Goal: Task Accomplishment & Management: Complete application form

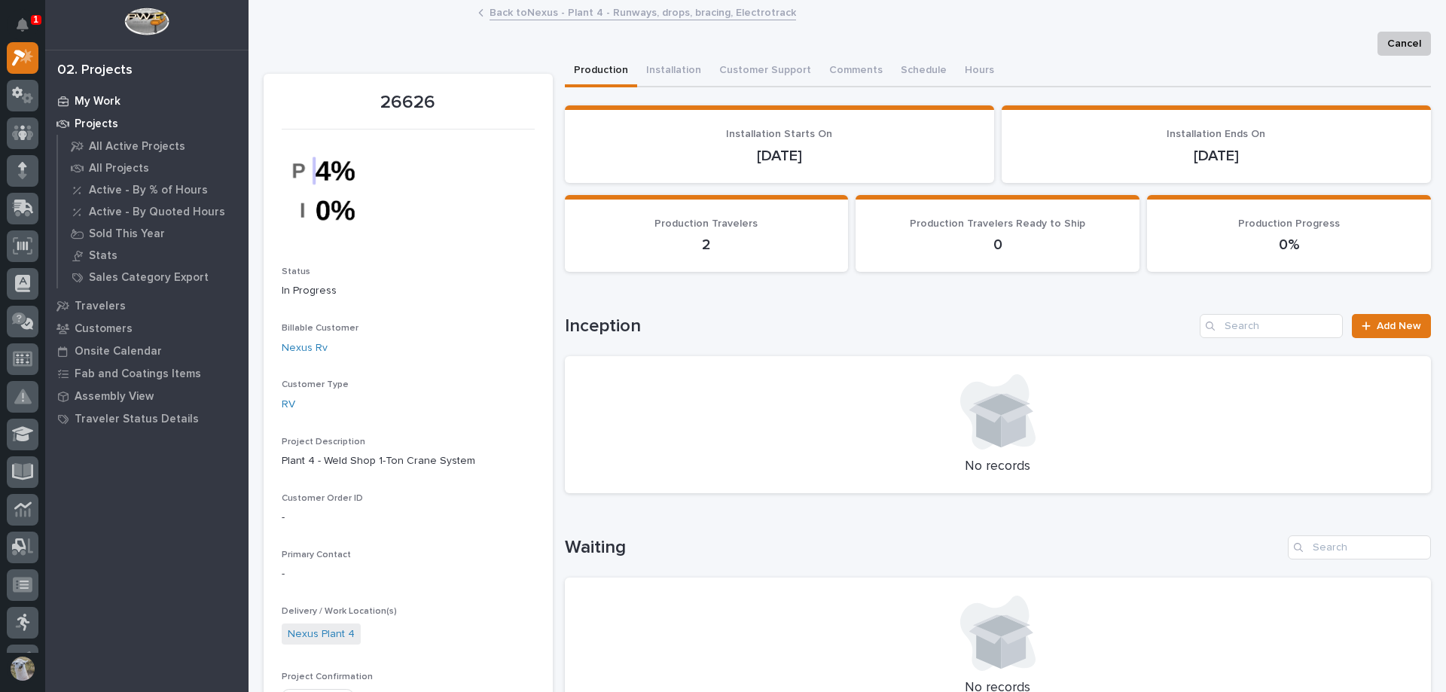
click at [88, 95] on p "My Work" at bounding box center [98, 102] width 46 height 14
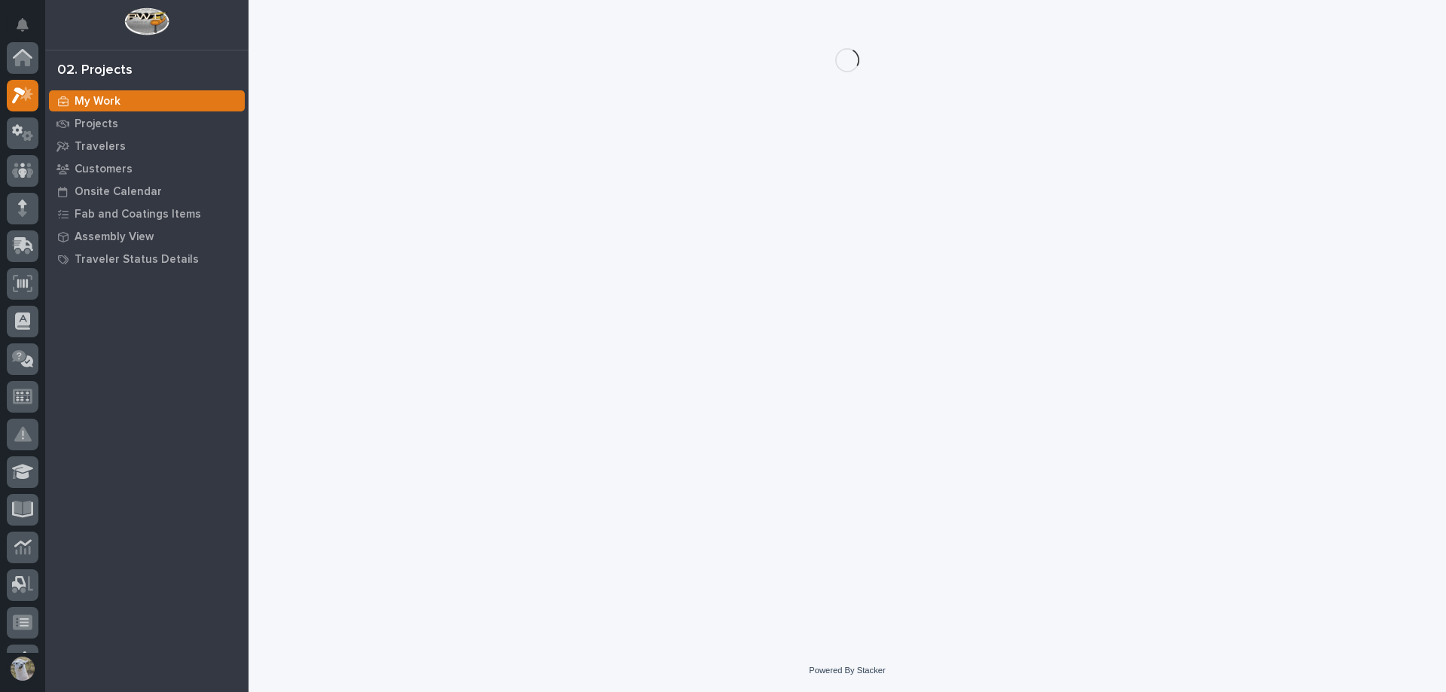
scroll to position [38, 0]
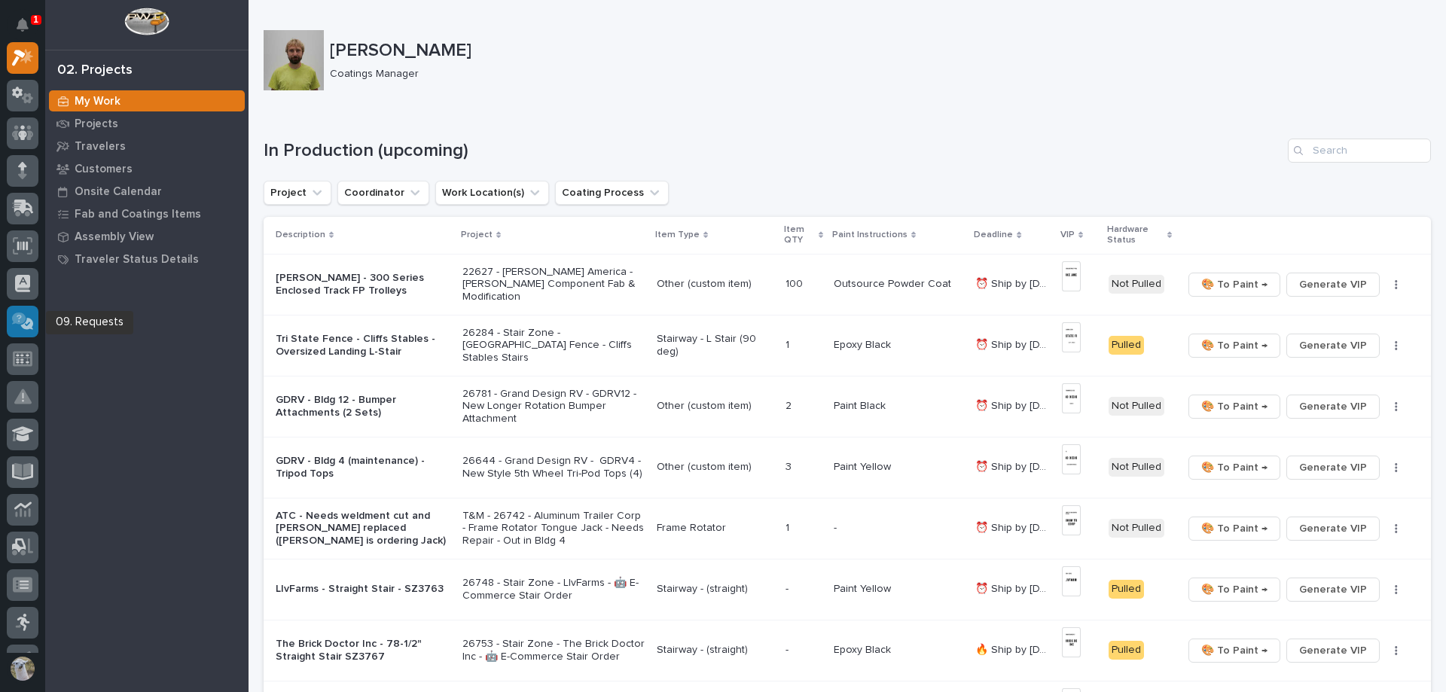
click at [17, 317] on icon at bounding box center [19, 319] width 14 height 12
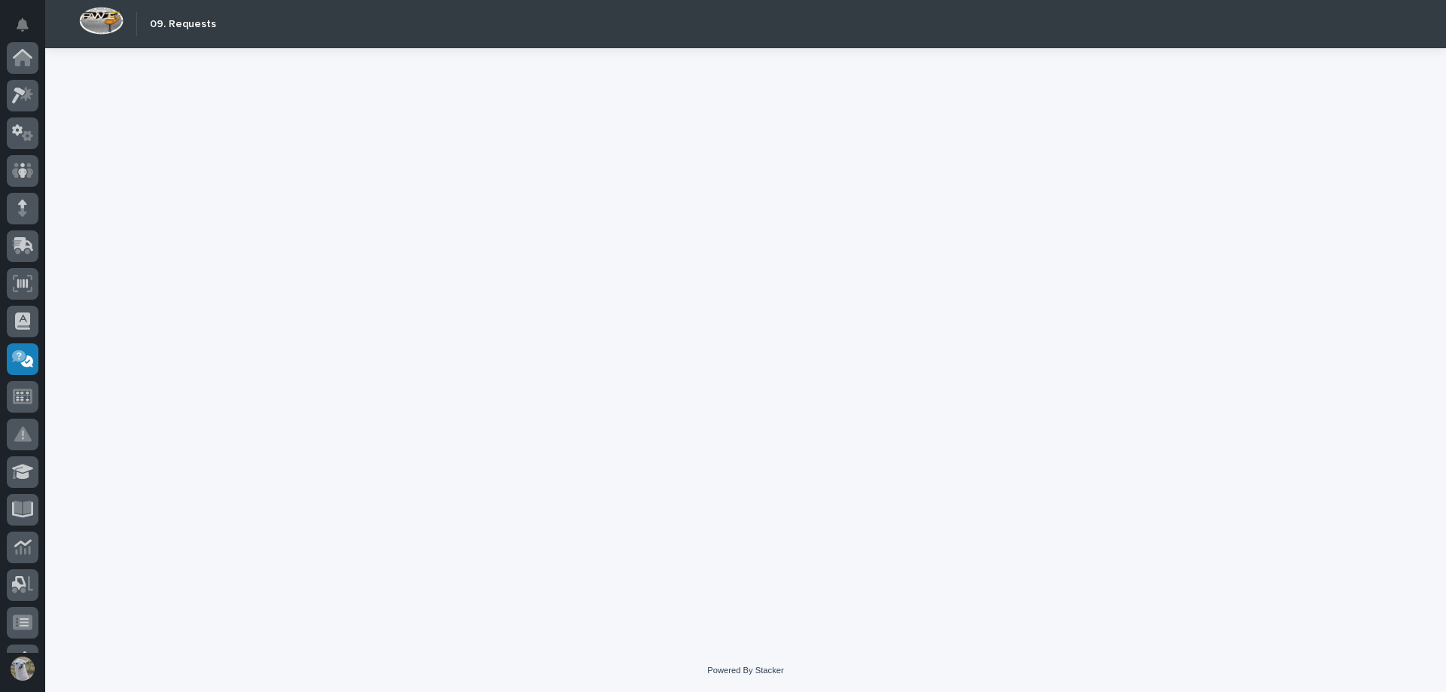
scroll to position [218, 0]
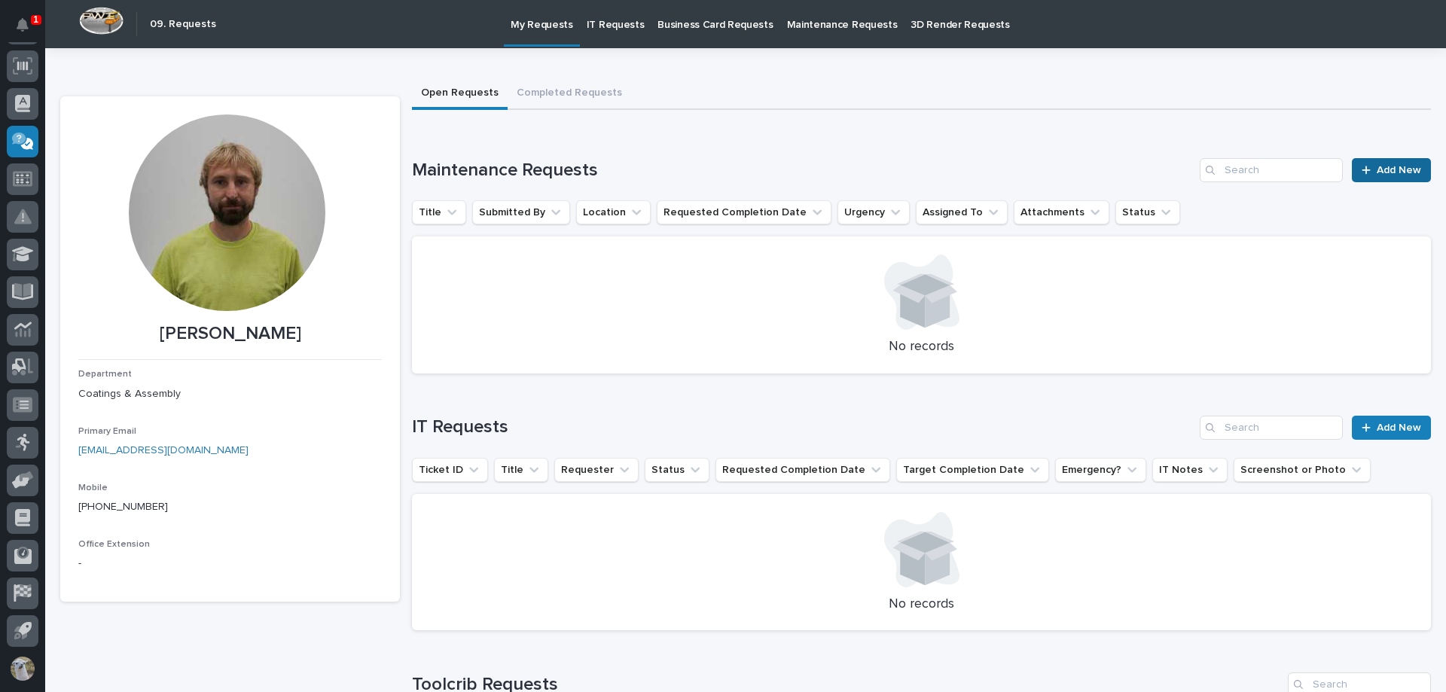
click at [1417, 161] on link "Add New" at bounding box center [1391, 170] width 79 height 24
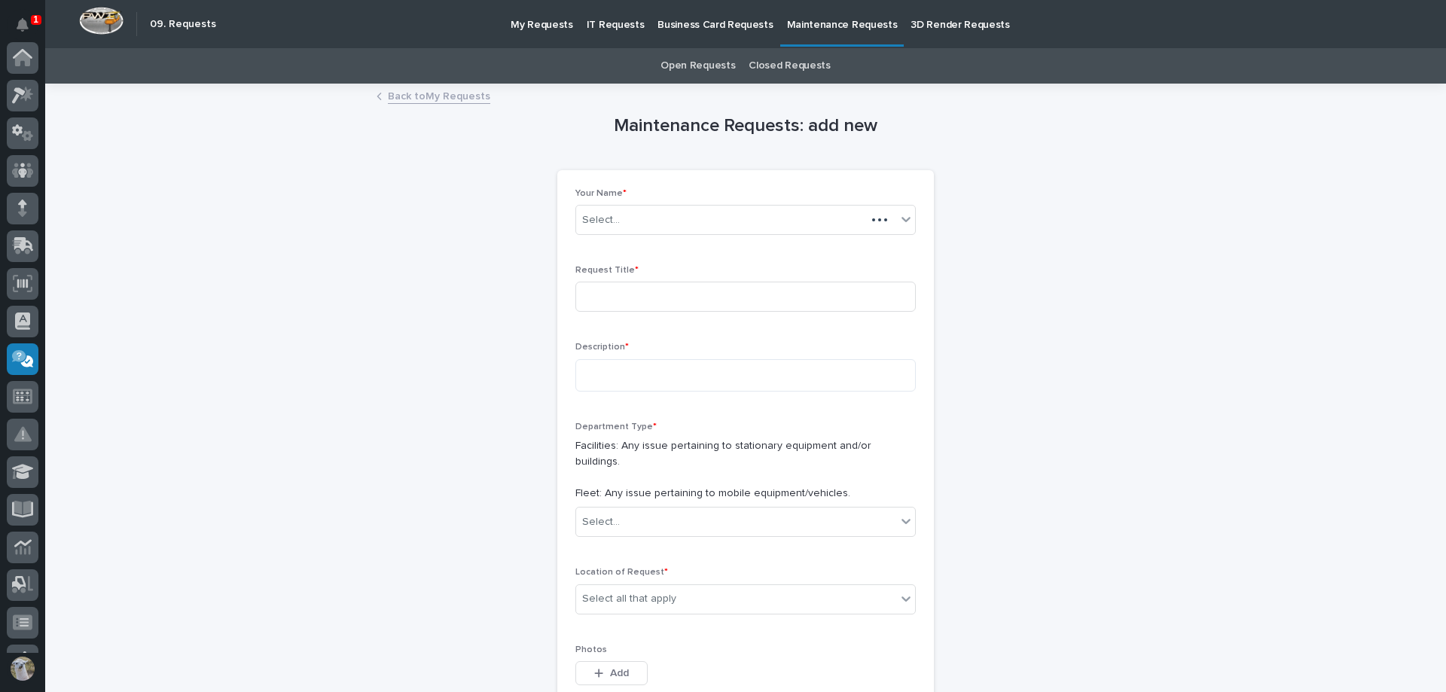
scroll to position [218, 0]
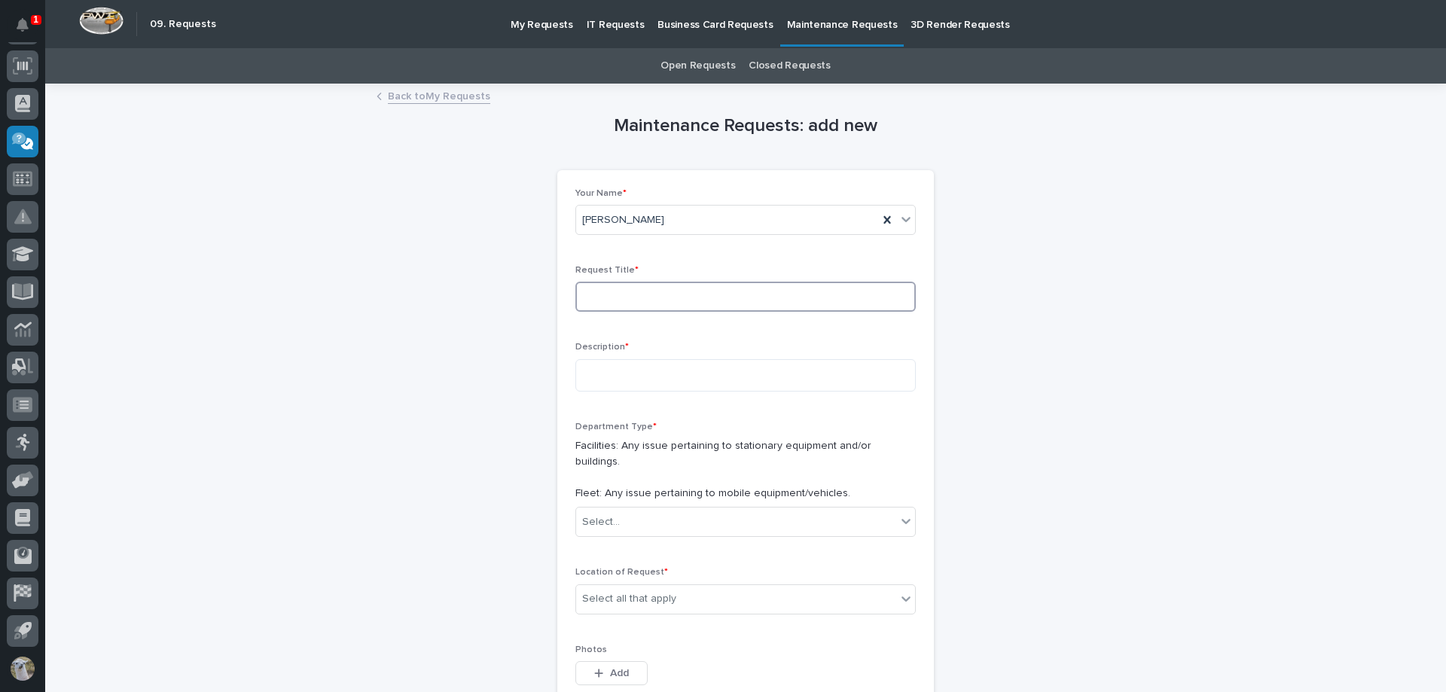
click at [717, 296] on input at bounding box center [745, 297] width 340 height 30
type input "W"
type input "Paint Booth Backflow Valve"
click at [662, 379] on textarea at bounding box center [745, 375] width 340 height 32
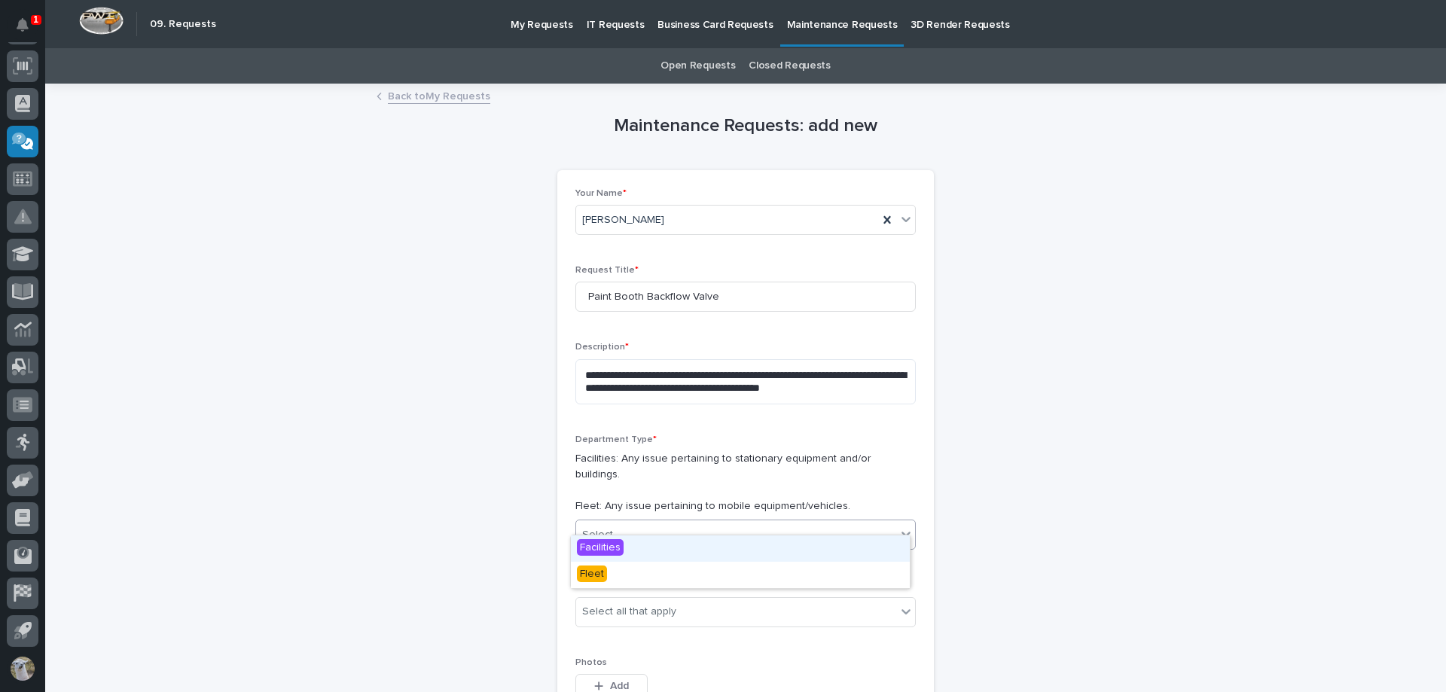
click at [727, 523] on div "Select..." at bounding box center [736, 535] width 320 height 25
click at [632, 551] on div "Facilities" at bounding box center [740, 548] width 339 height 26
click at [662, 604] on div "Select all that apply" at bounding box center [629, 612] width 94 height 16
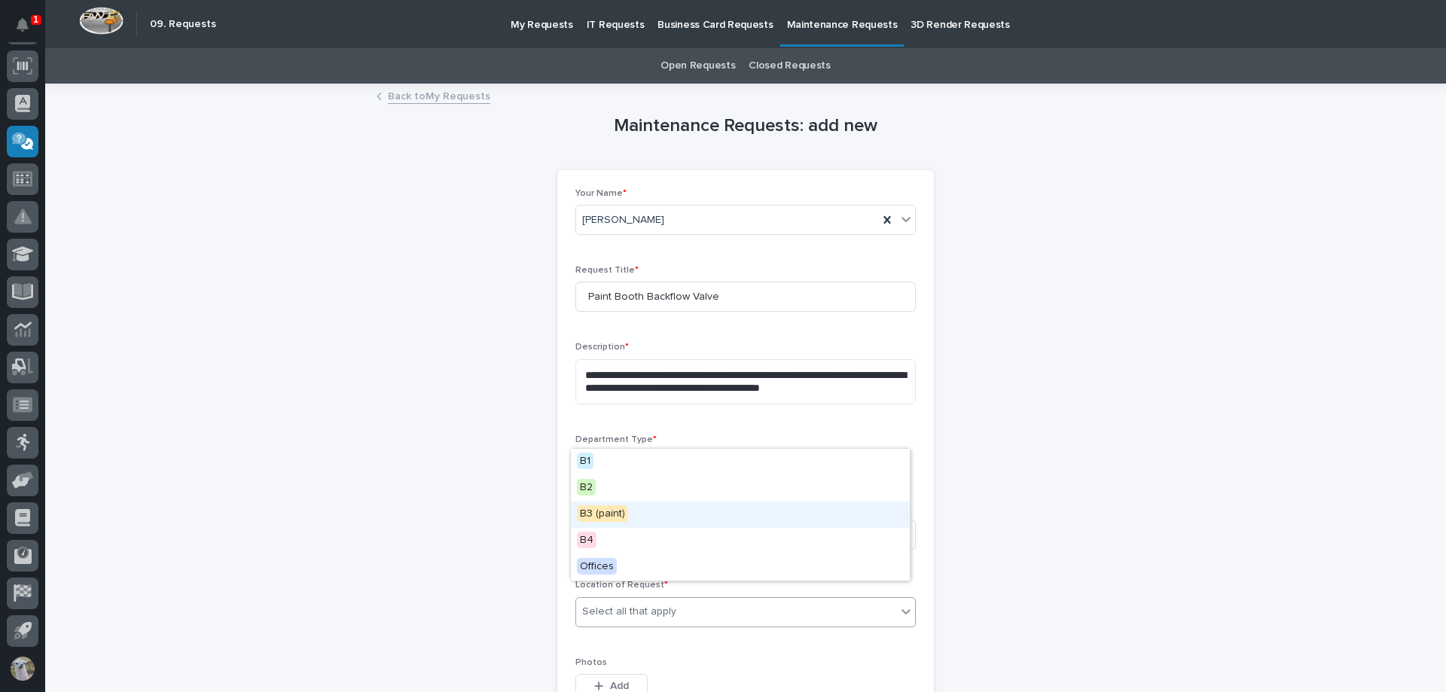
click at [615, 518] on span "B3 (paint)" at bounding box center [602, 513] width 51 height 17
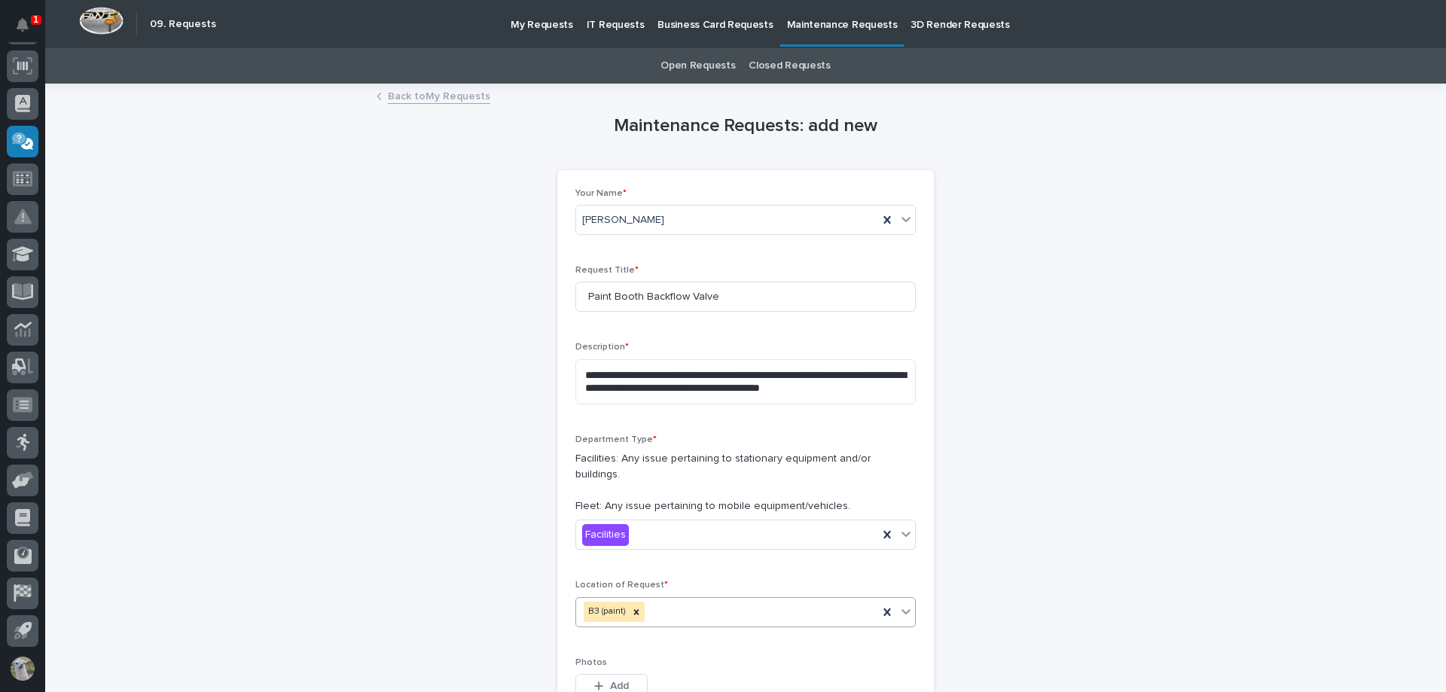
scroll to position [151, 0]
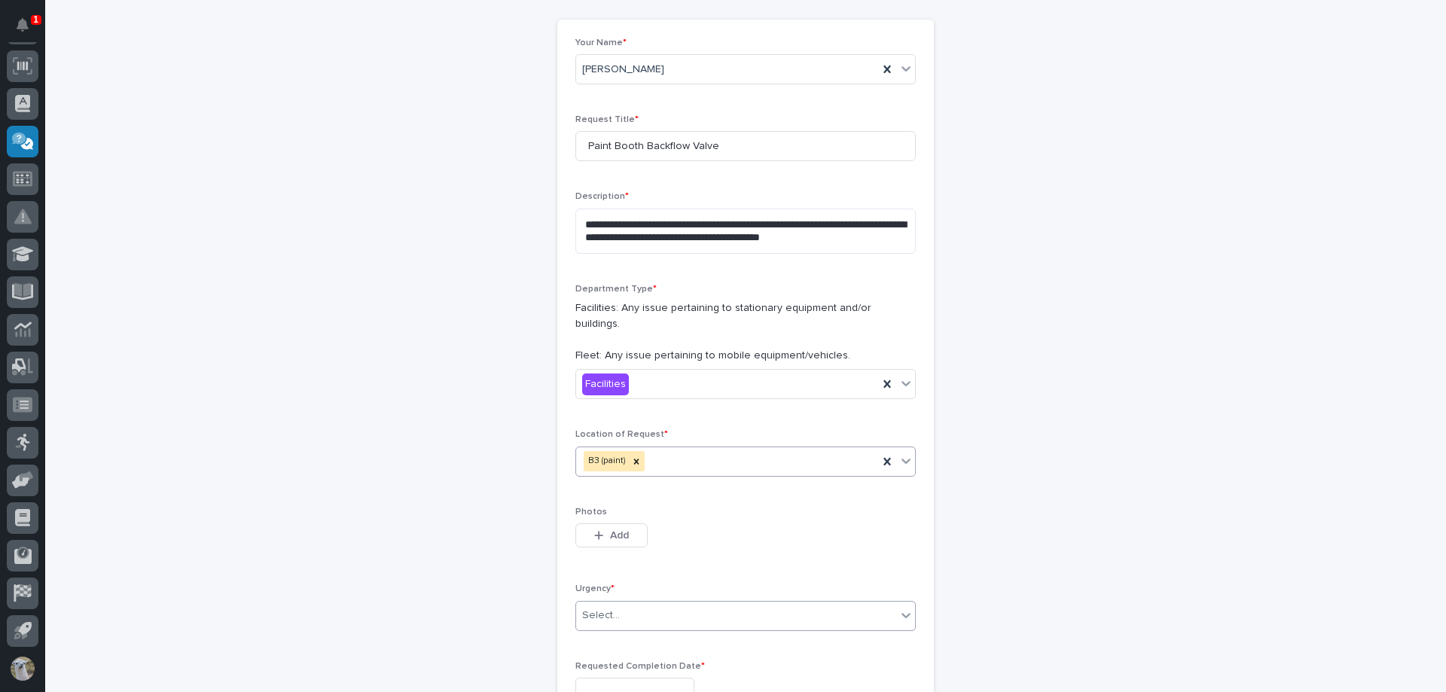
click at [721, 603] on div "Select..." at bounding box center [736, 615] width 320 height 25
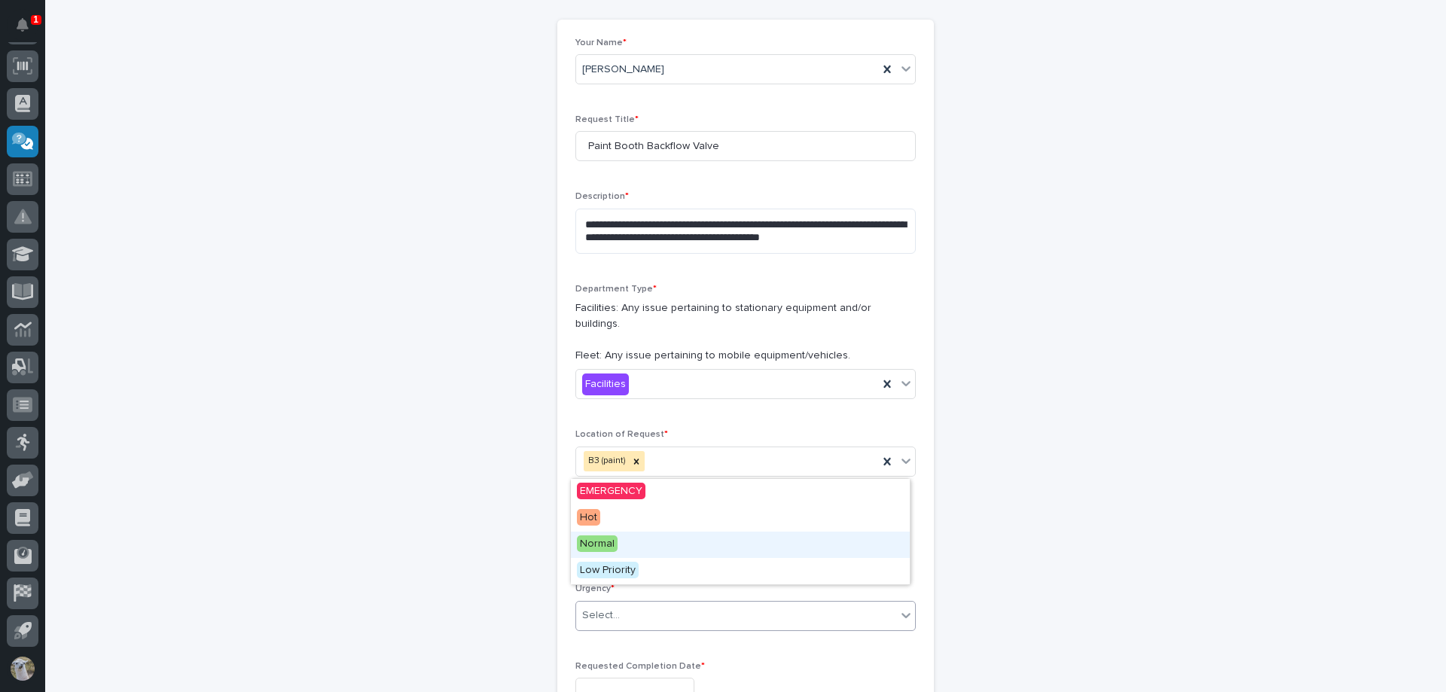
click at [623, 538] on div "Normal" at bounding box center [740, 545] width 339 height 26
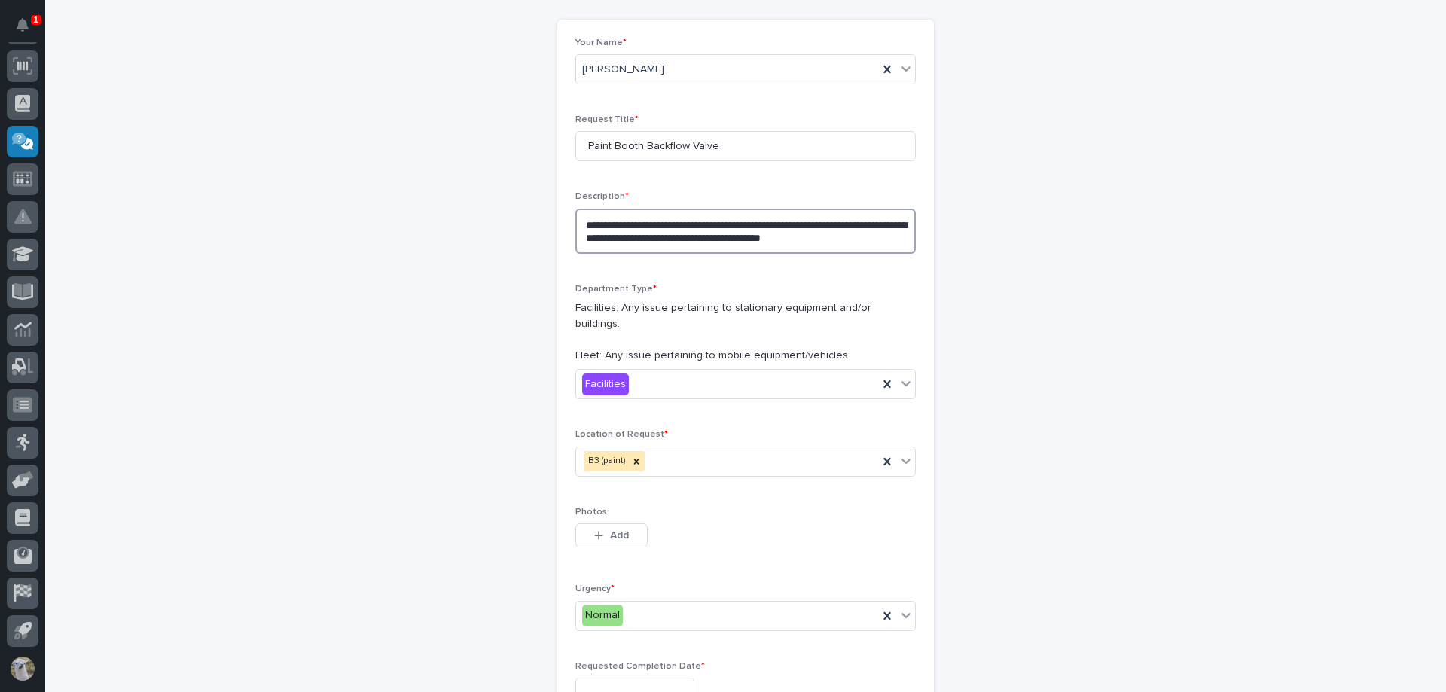
drag, startPoint x: 877, startPoint y: 236, endPoint x: 706, endPoint y: 247, distance: 172.0
click at [706, 247] on textarea "**********" at bounding box center [745, 231] width 340 height 45
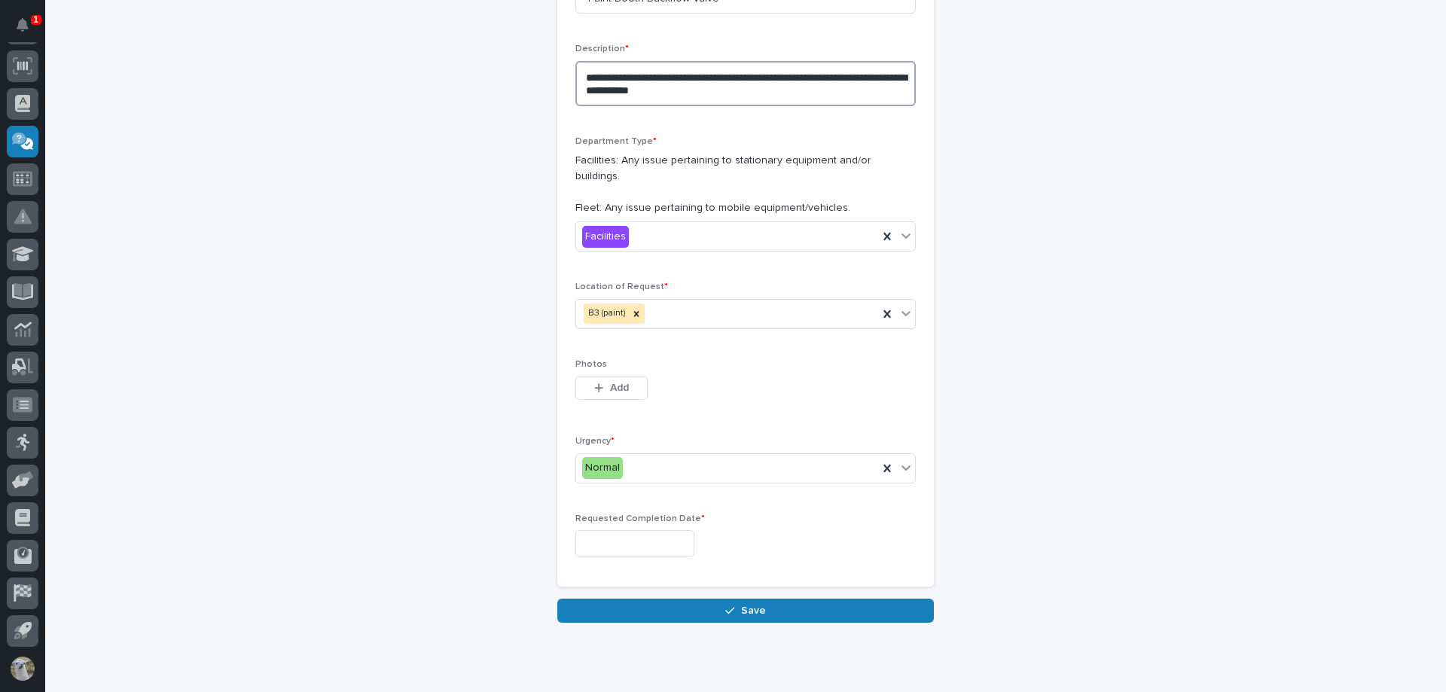
scroll to position [301, 0]
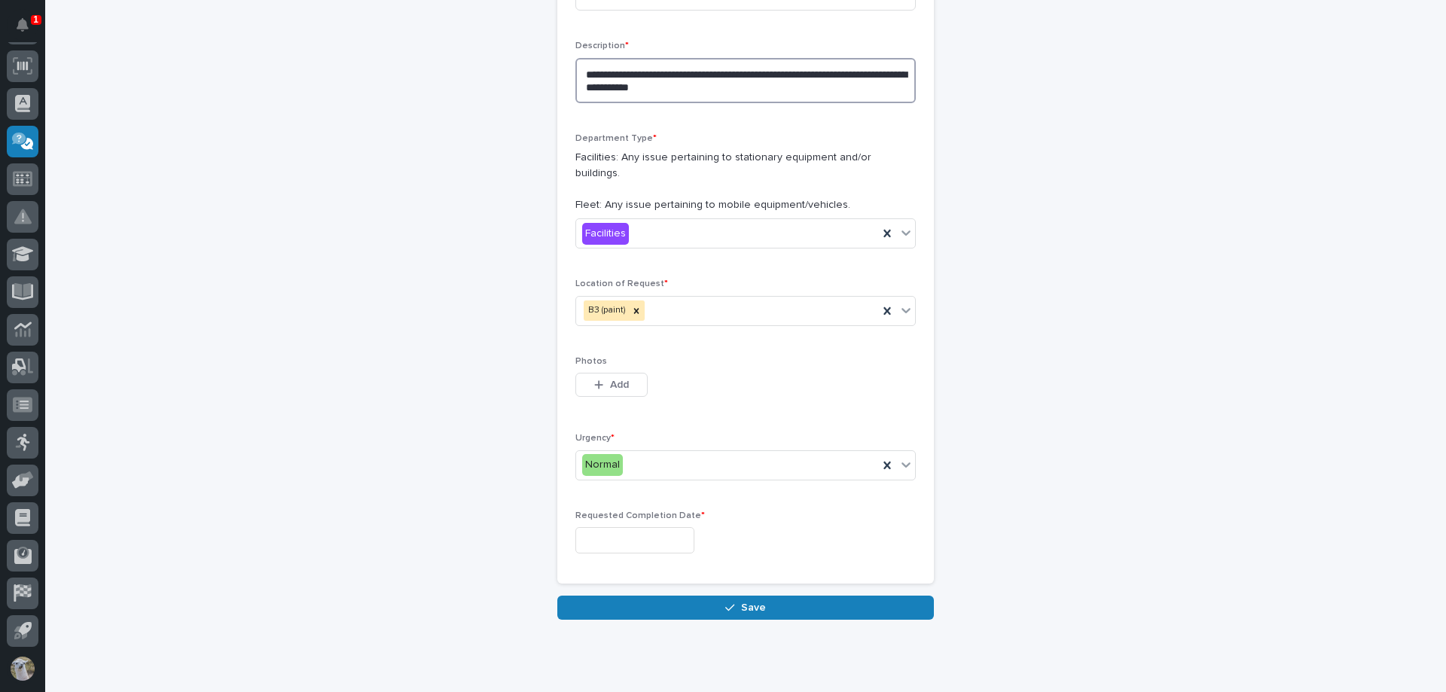
type textarea "**********"
click at [628, 527] on input "text" at bounding box center [634, 540] width 119 height 26
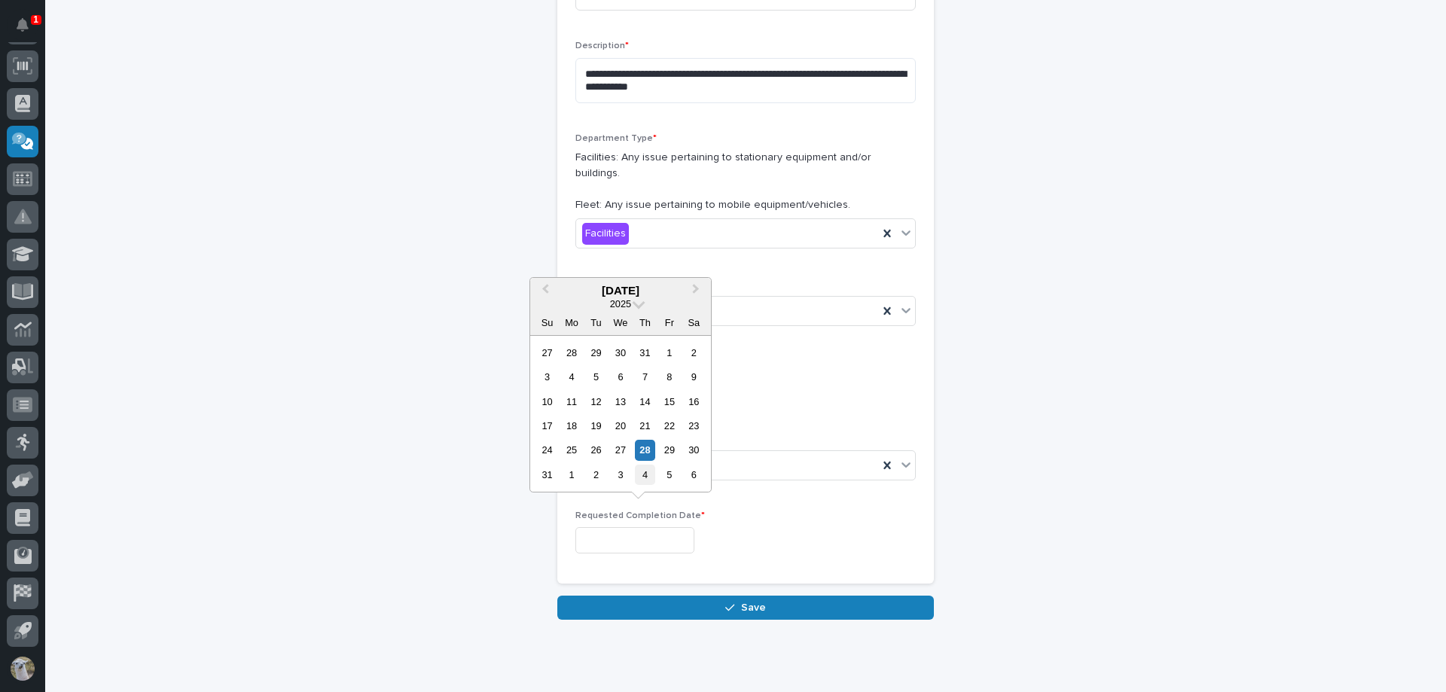
click at [644, 468] on div "4" at bounding box center [645, 475] width 20 height 20
type input "**********"
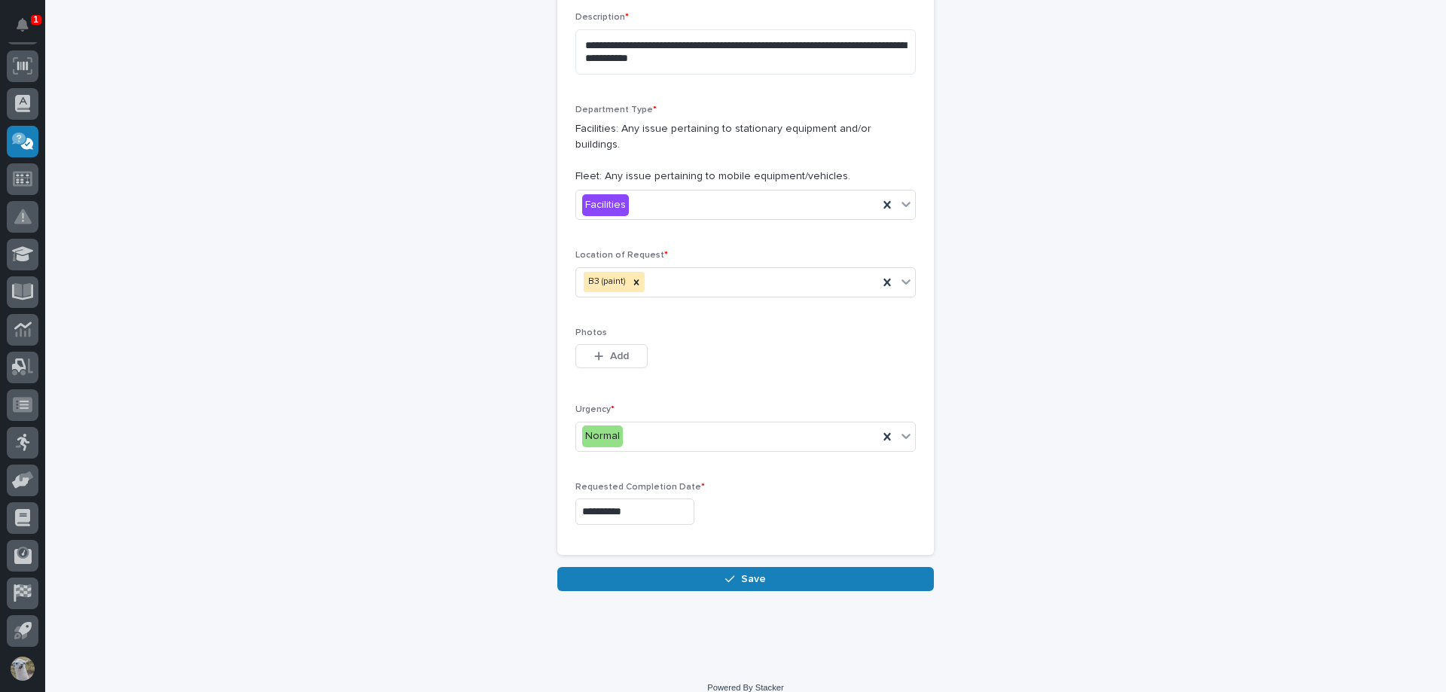
scroll to position [331, 0]
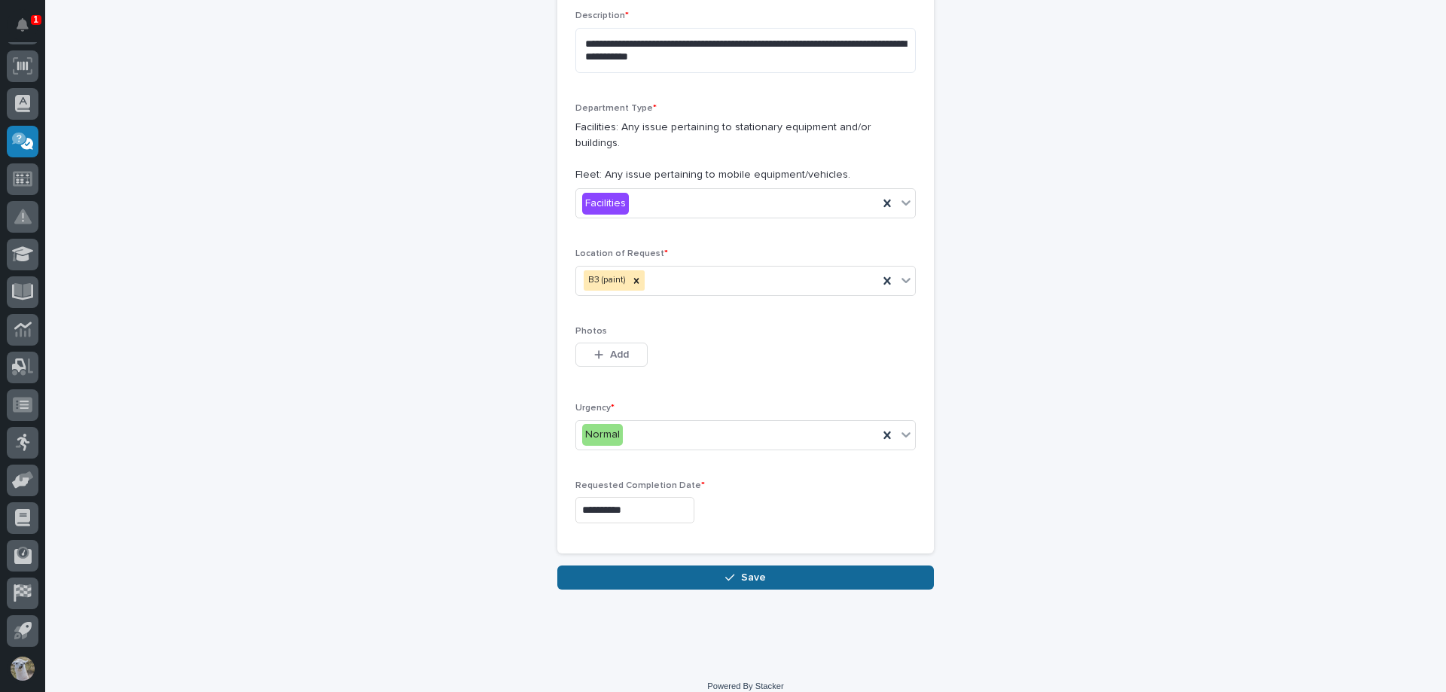
click at [741, 571] on span "Save" at bounding box center [753, 578] width 25 height 14
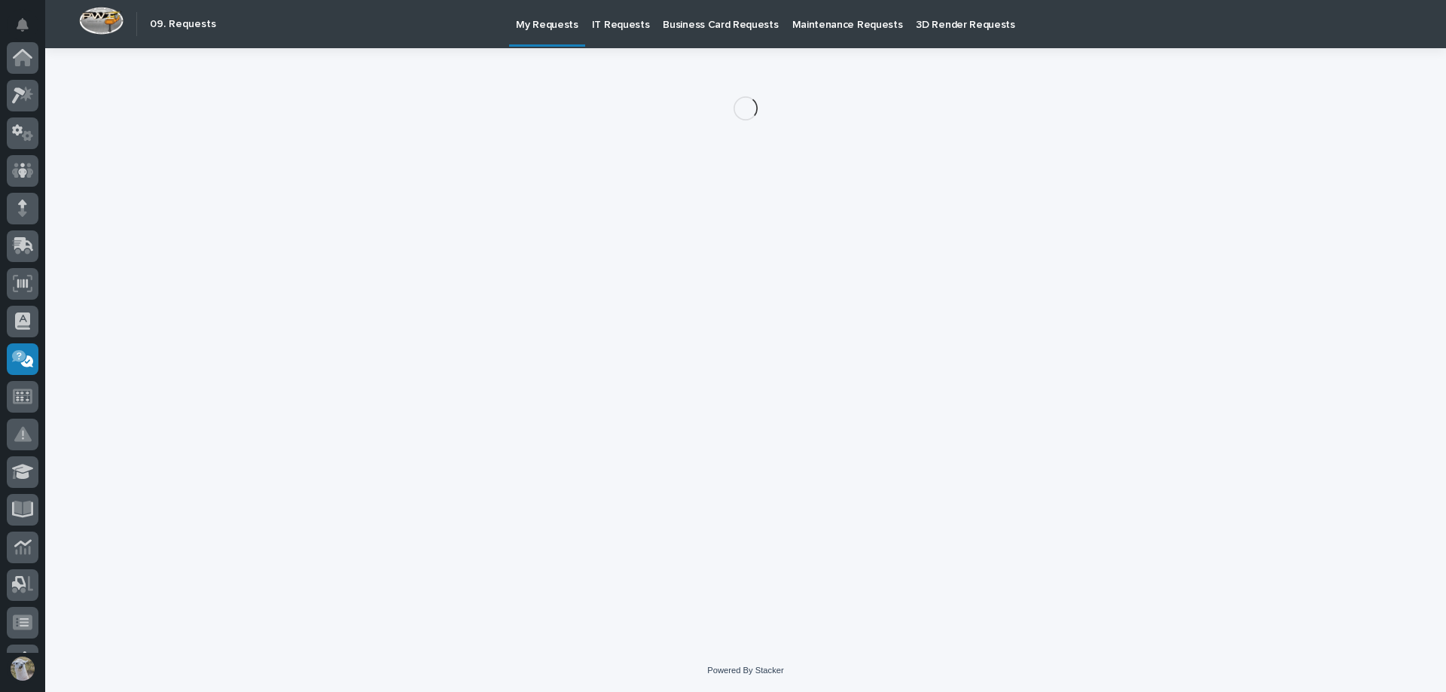
scroll to position [218, 0]
